Goal: Task Accomplishment & Management: Complete application form

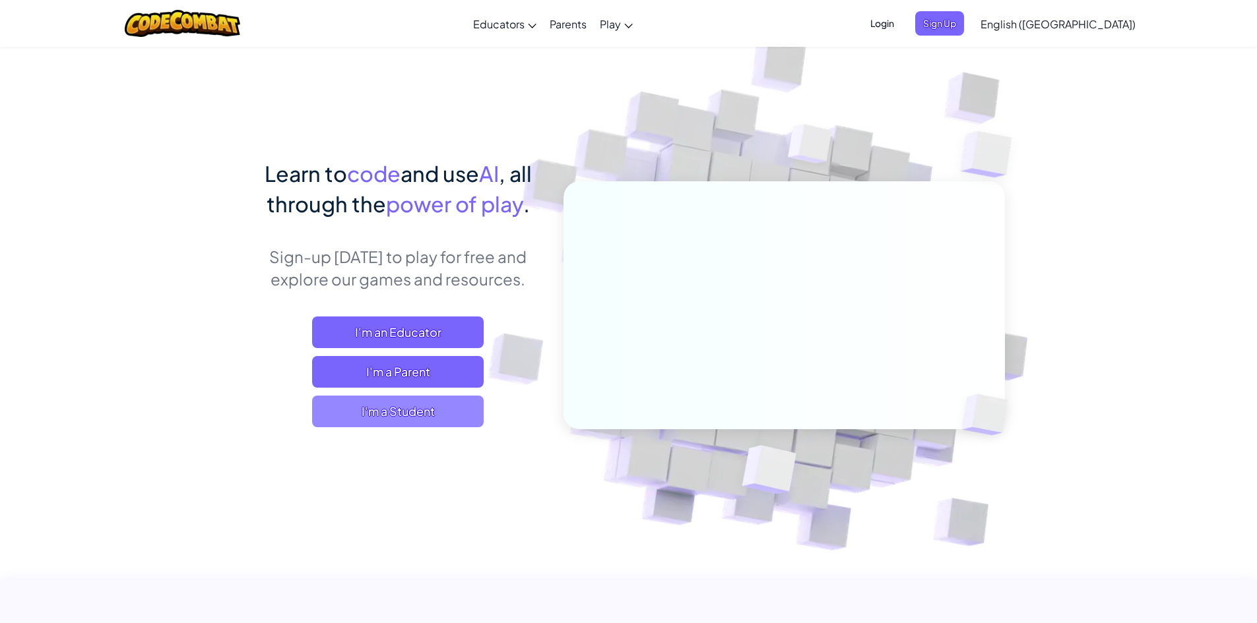
click at [437, 412] on span "I'm a Student" at bounding box center [398, 412] width 172 height 32
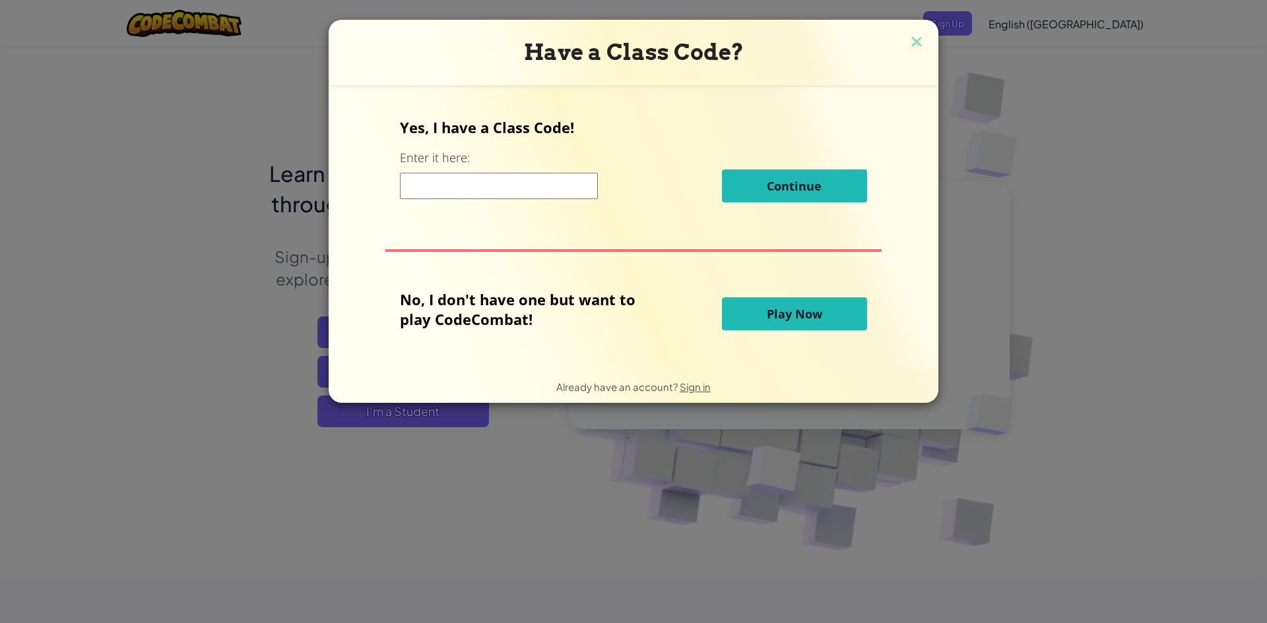
click at [551, 185] on input at bounding box center [499, 186] width 198 height 26
type input "GoodLuckCoin"
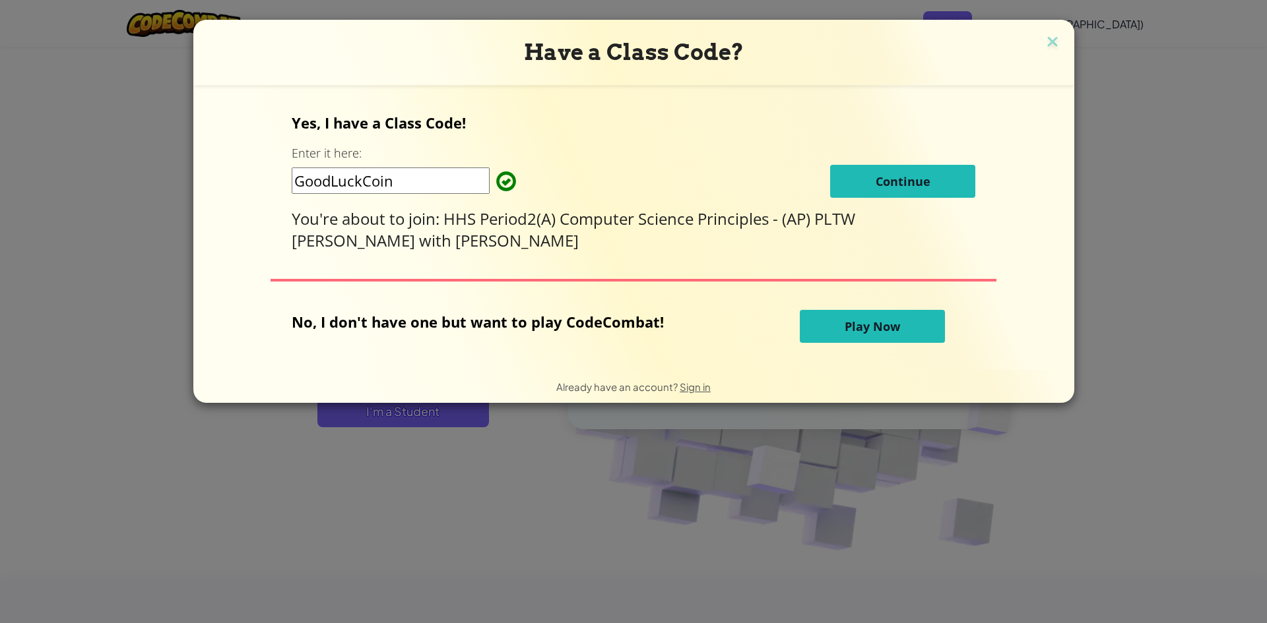
click button "Continue" at bounding box center [902, 181] width 145 height 33
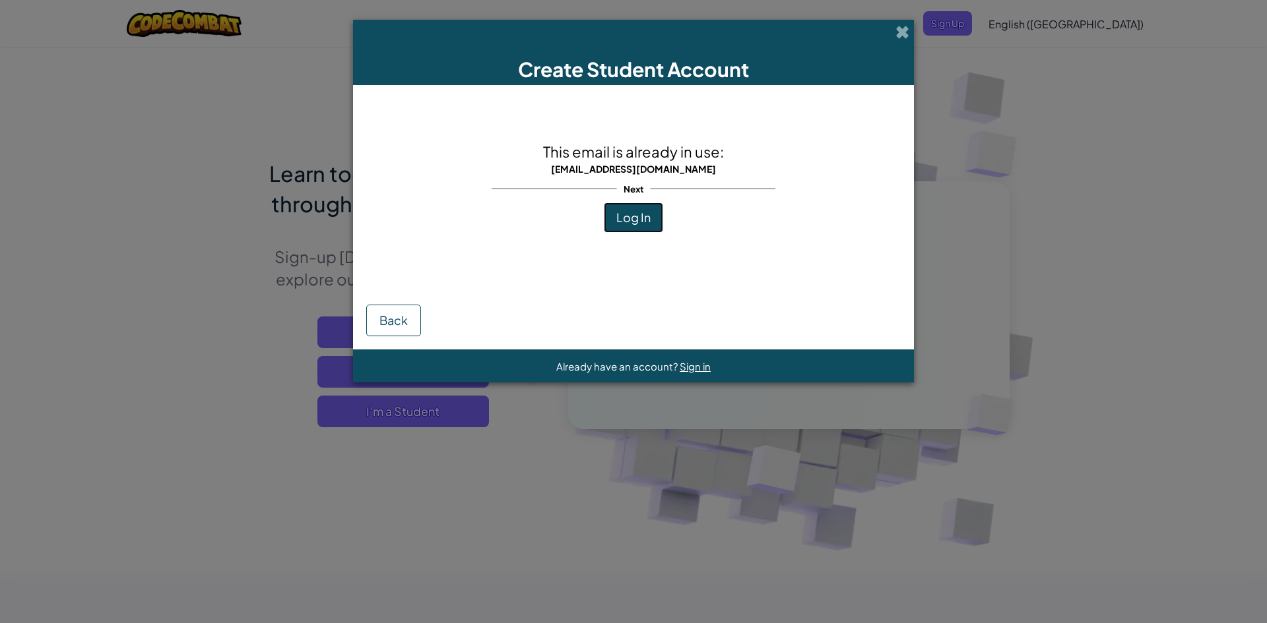
click at [660, 225] on button "Log In" at bounding box center [633, 218] width 59 height 30
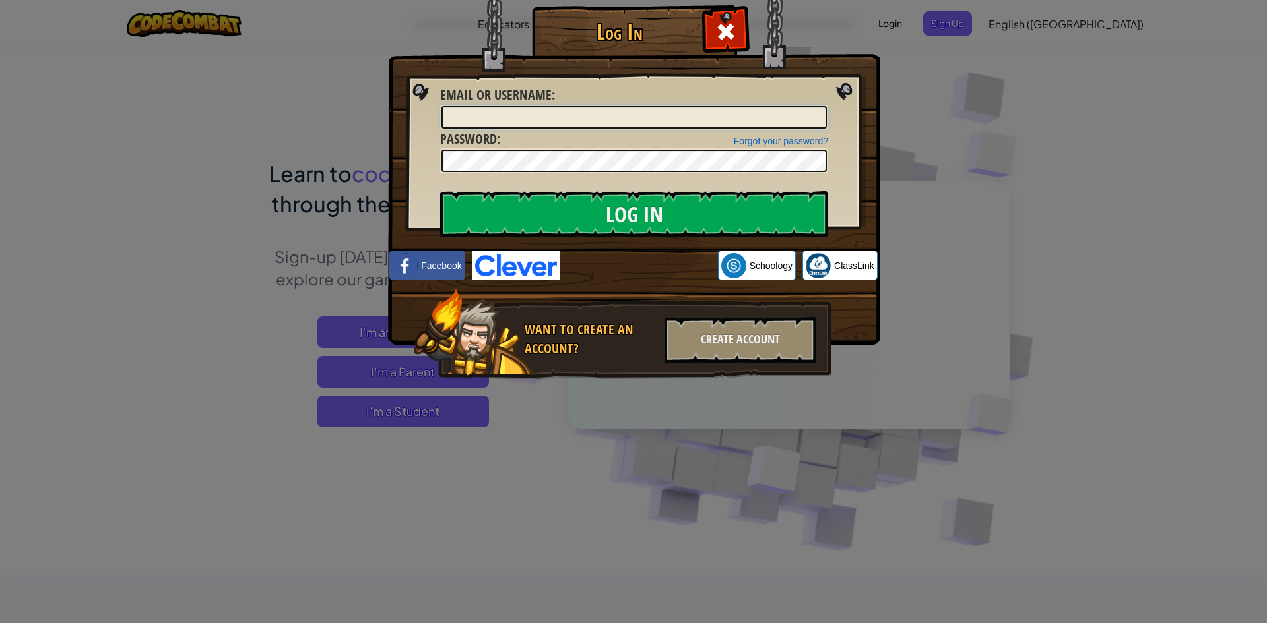
click at [627, 123] on input "Email or Username :" at bounding box center [633, 117] width 385 height 22
type input "[EMAIL_ADDRESS][DOMAIN_NAME]"
